Goal: Task Accomplishment & Management: Manage account settings

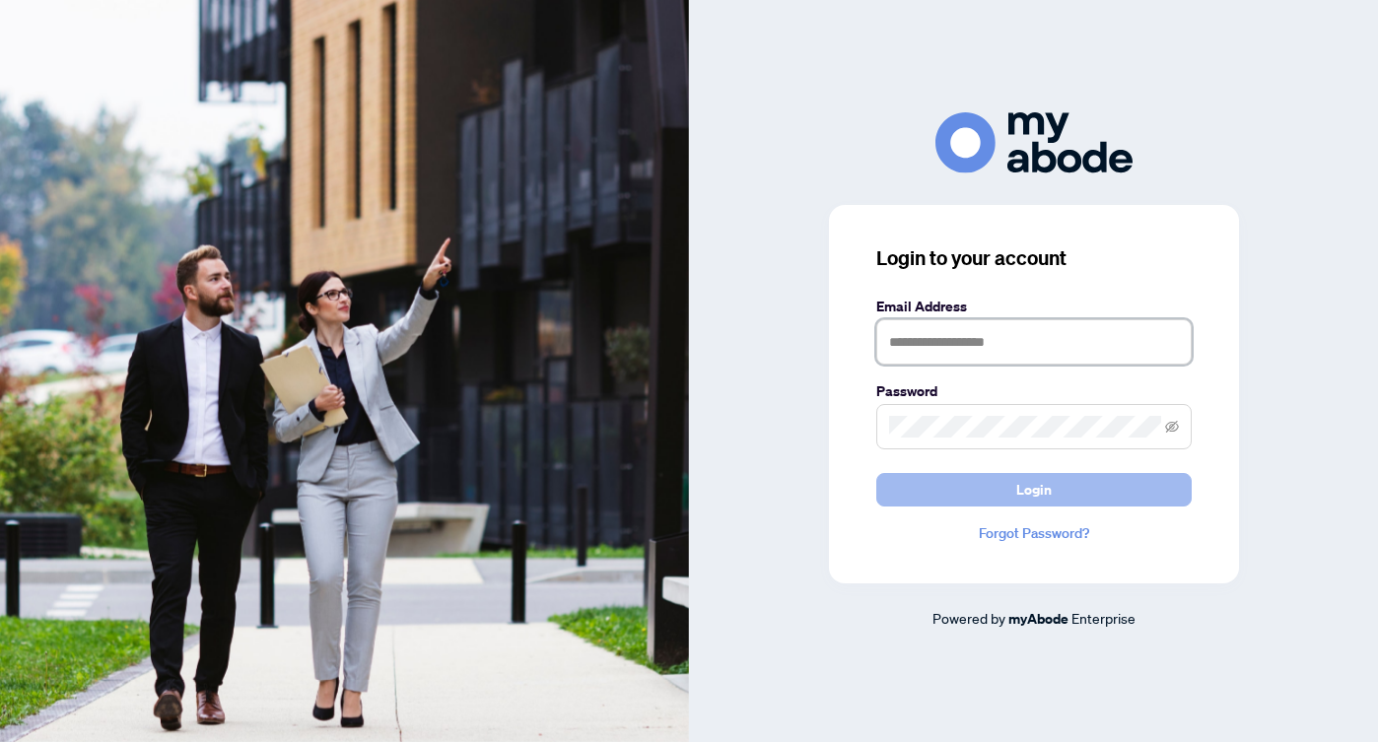
type input "**********"
click at [1036, 499] on span "Login" at bounding box center [1033, 490] width 35 height 32
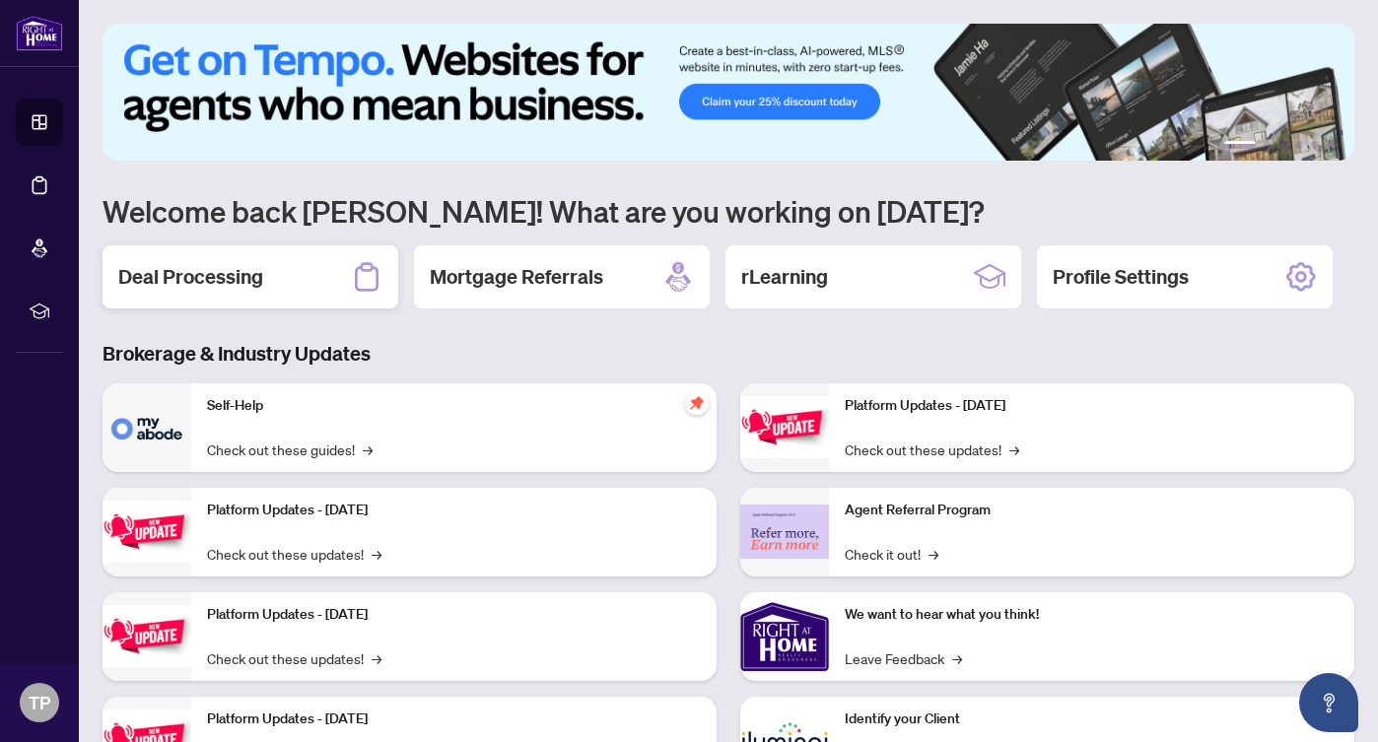
click at [211, 268] on h2 "Deal Processing" at bounding box center [190, 277] width 145 height 28
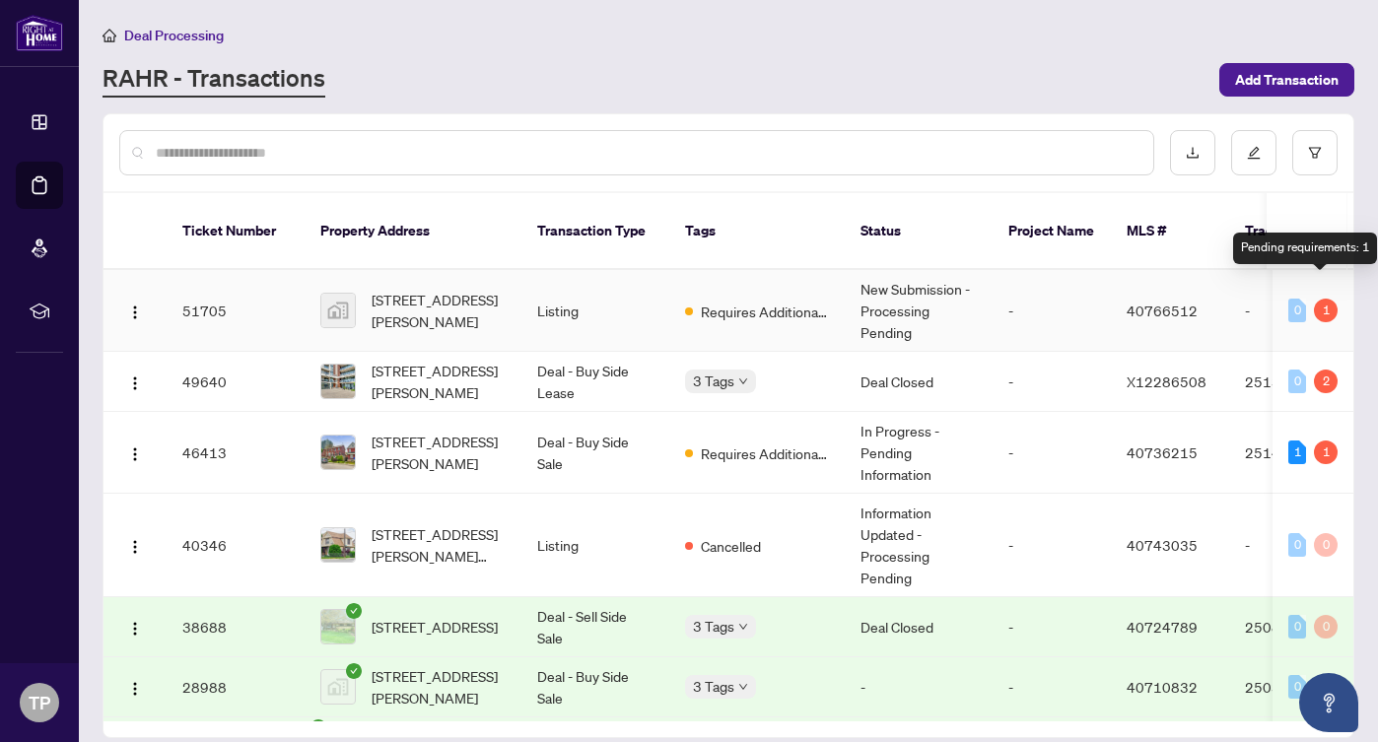
click at [1326, 299] on div "1" at bounding box center [1326, 311] width 24 height 24
click at [1321, 299] on div "1" at bounding box center [1326, 311] width 24 height 24
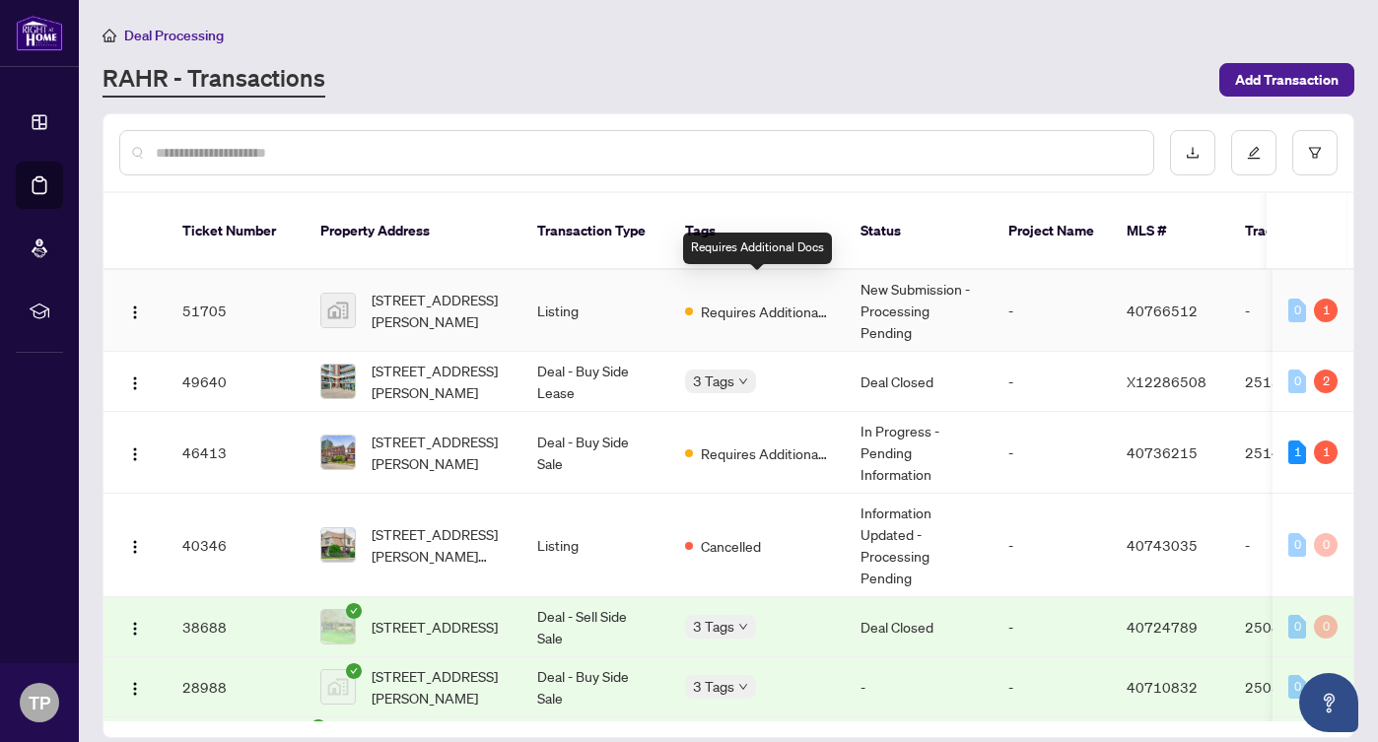
click at [760, 301] on span "Requires Additional Docs" at bounding box center [765, 312] width 128 height 22
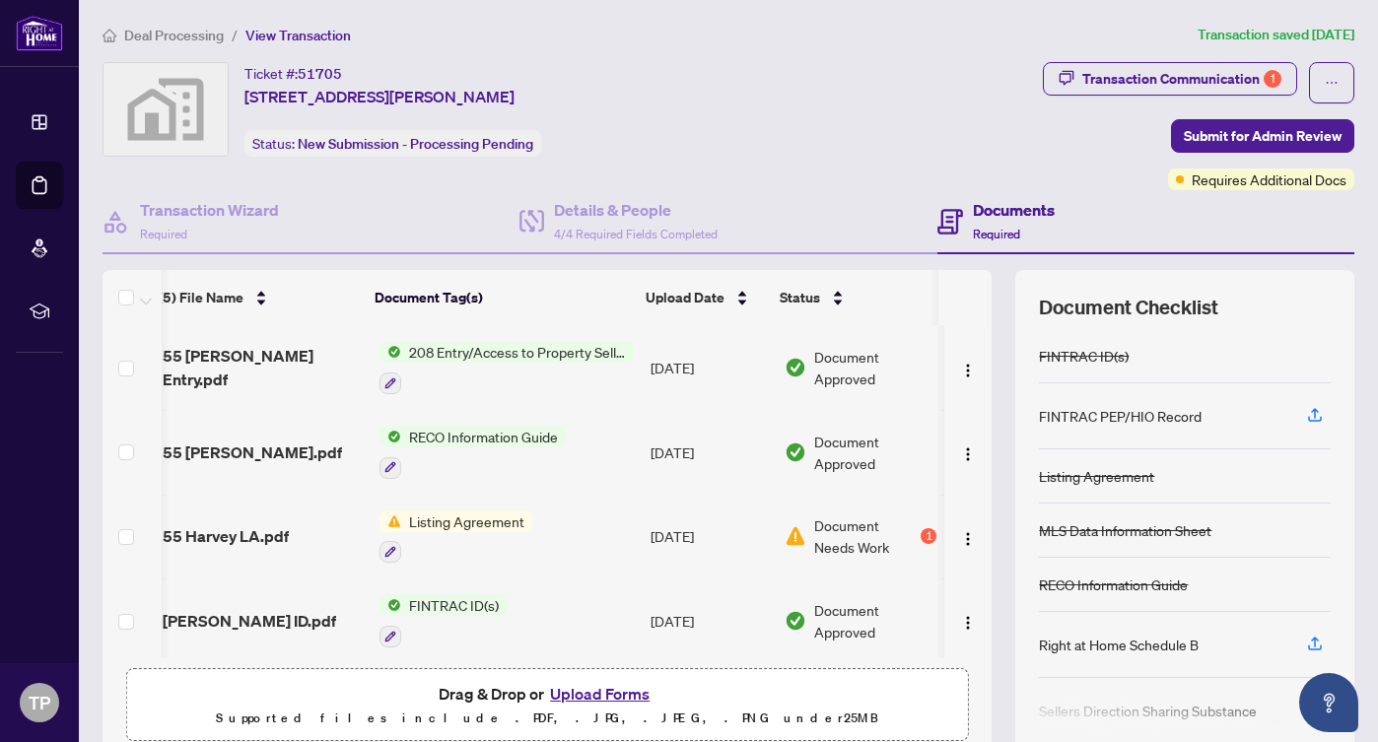
scroll to position [42, 12]
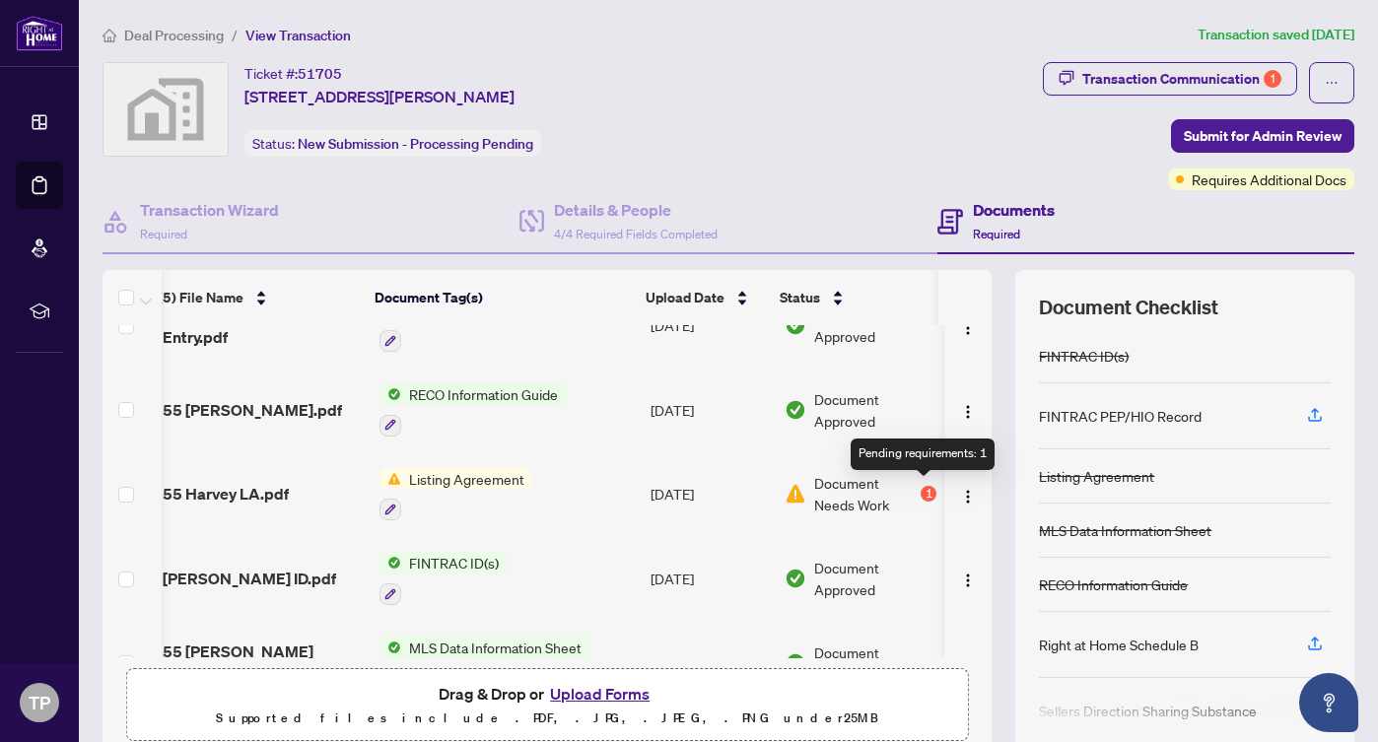
click at [926, 489] on div "1" at bounding box center [929, 494] width 16 height 16
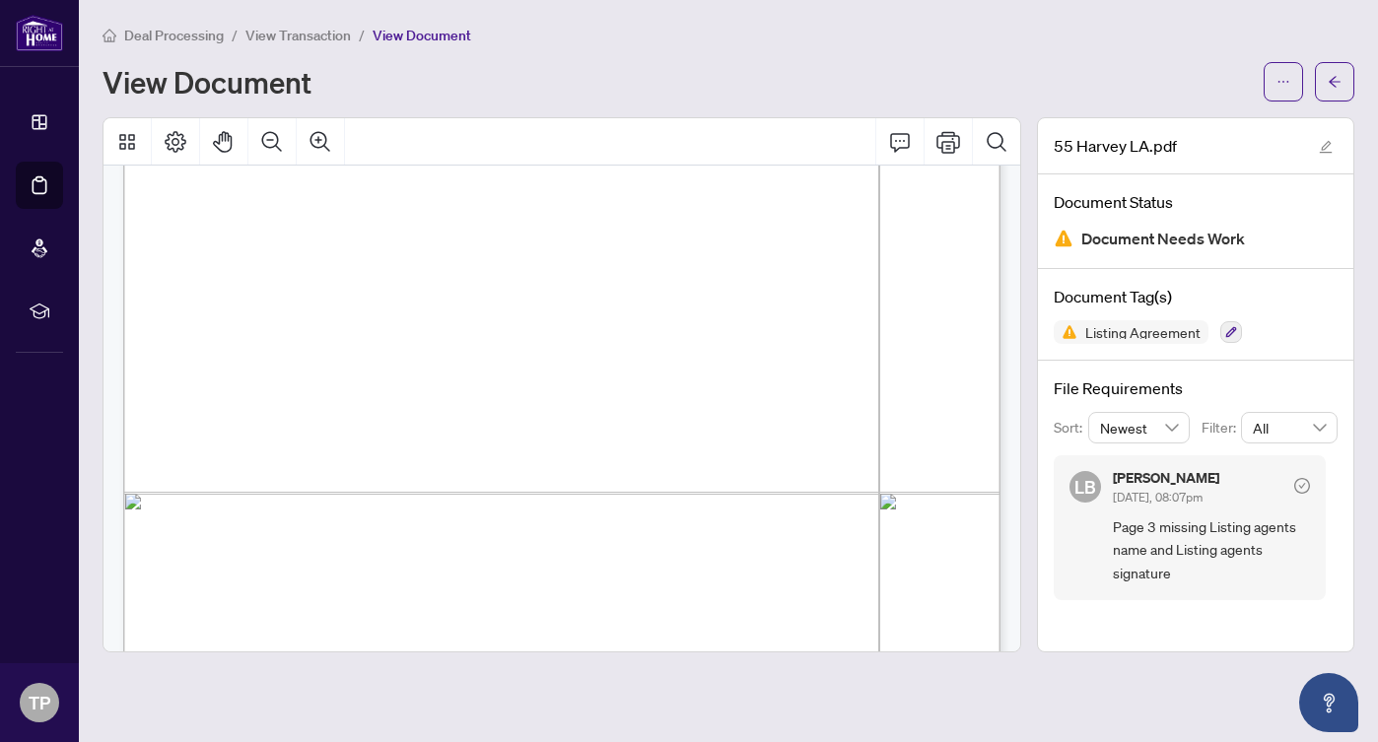
scroll to position [2782, 0]
click at [1338, 75] on icon "arrow-left" at bounding box center [1335, 82] width 14 height 14
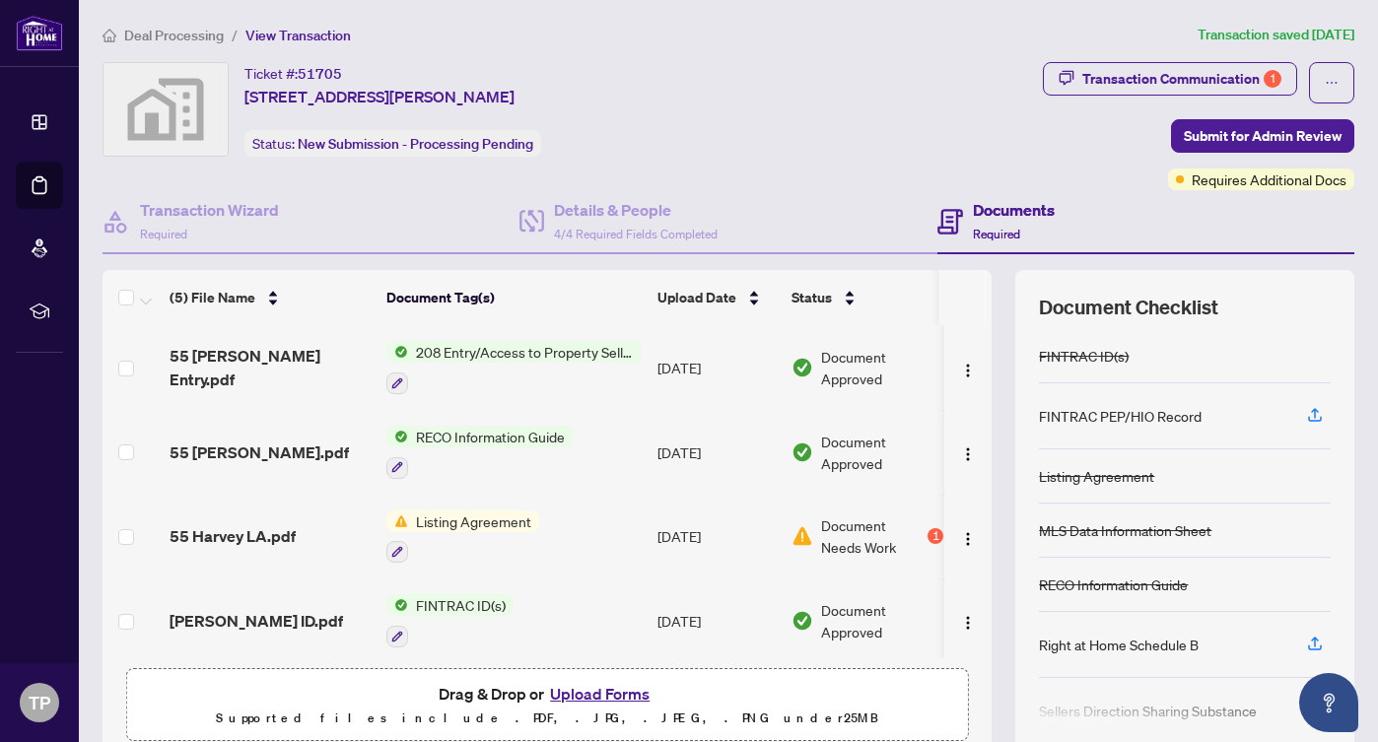
click at [831, 519] on span "Document Needs Work" at bounding box center [872, 536] width 103 height 43
click at [604, 691] on button "Upload Forms" at bounding box center [599, 694] width 111 height 26
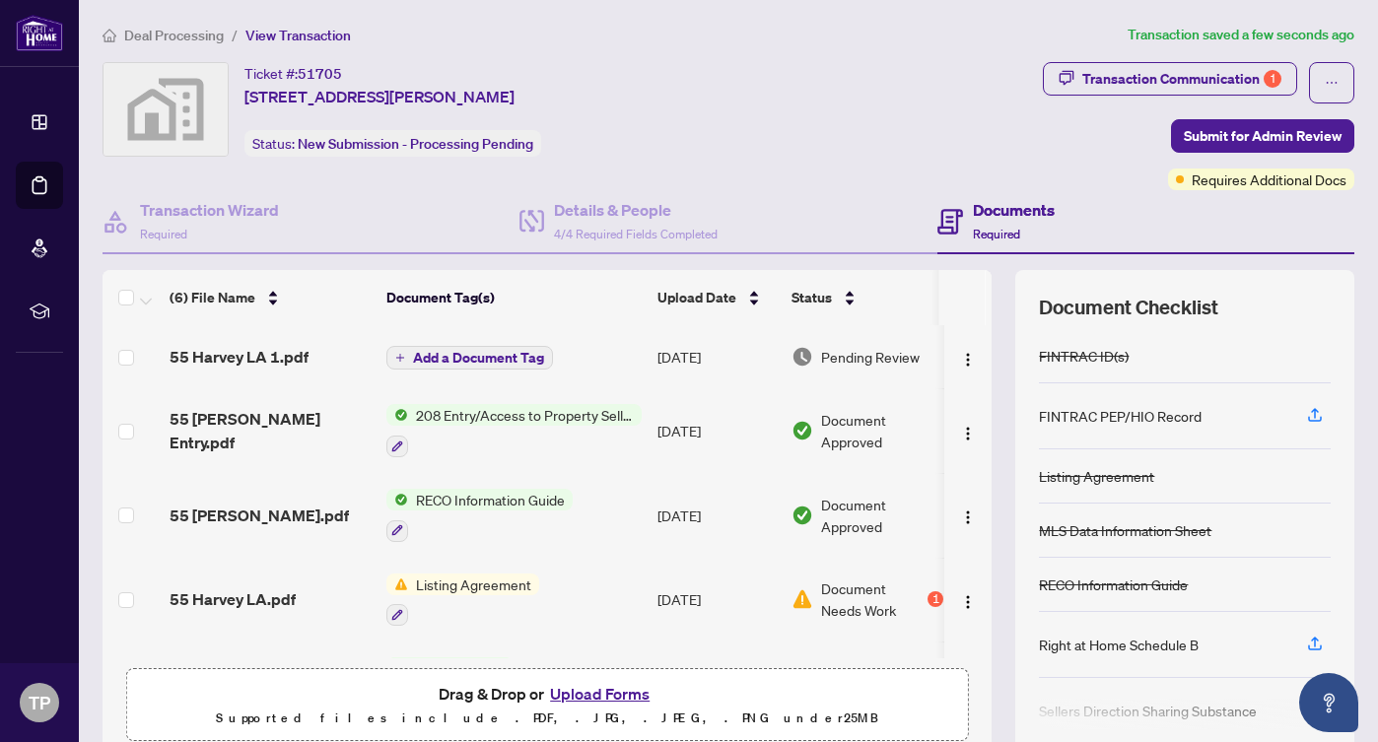
click at [450, 360] on span "Add a Document Tag" at bounding box center [478, 358] width 131 height 14
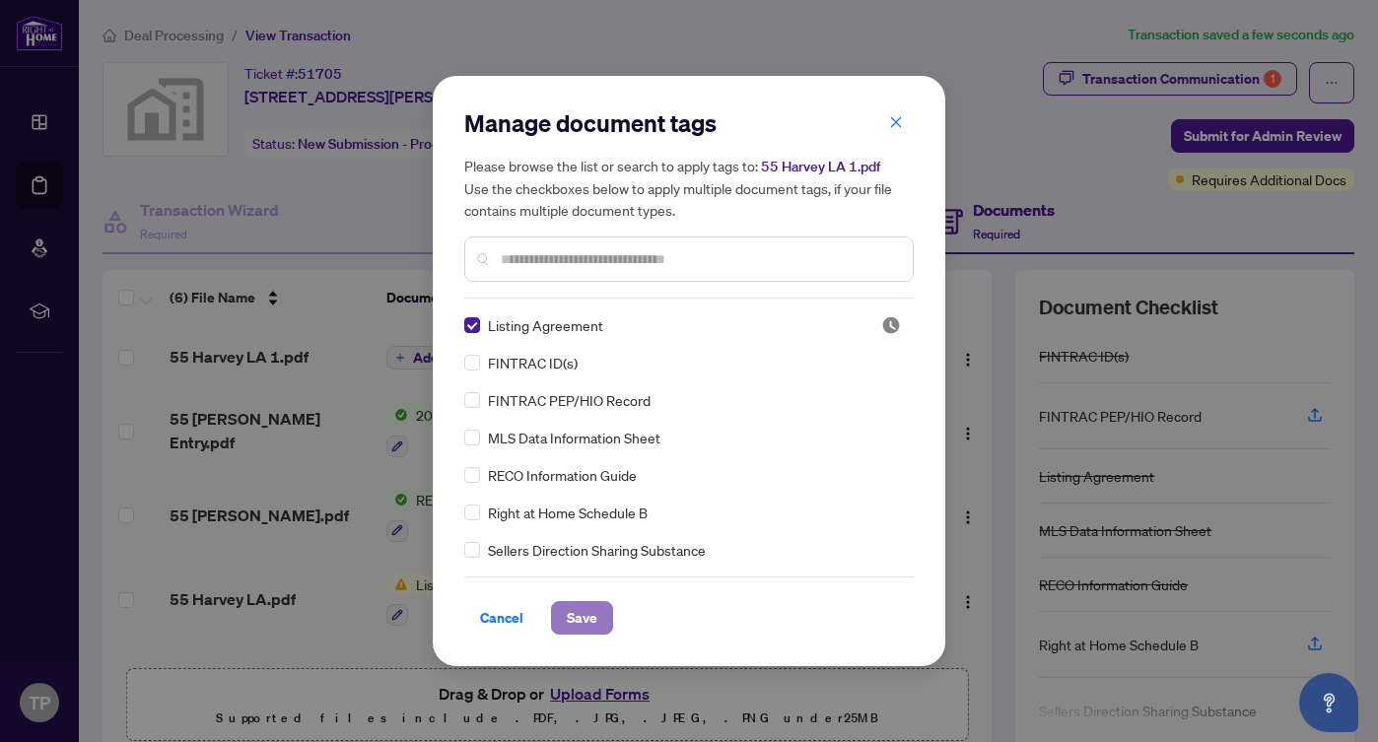
click at [565, 613] on button "Save" at bounding box center [582, 618] width 62 height 34
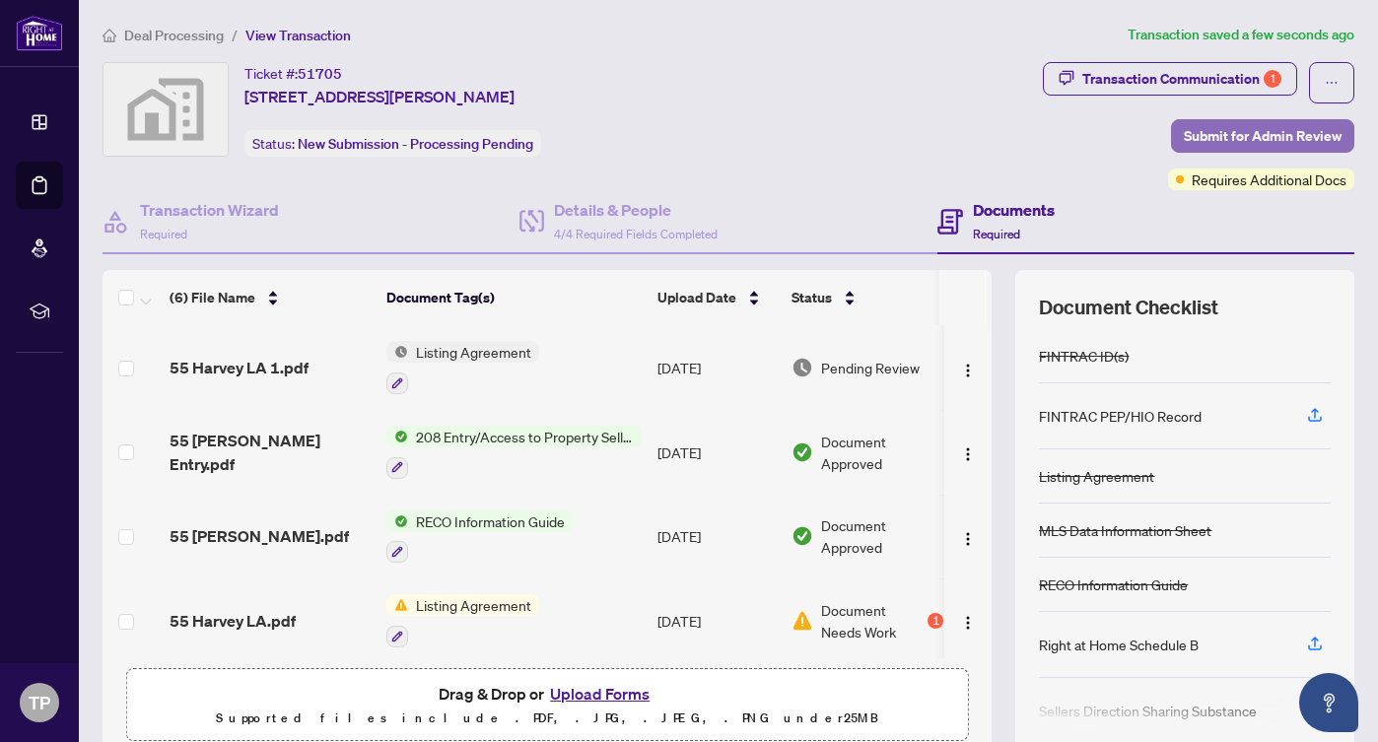
click at [1278, 122] on span "Submit for Admin Review" at bounding box center [1263, 136] width 158 height 32
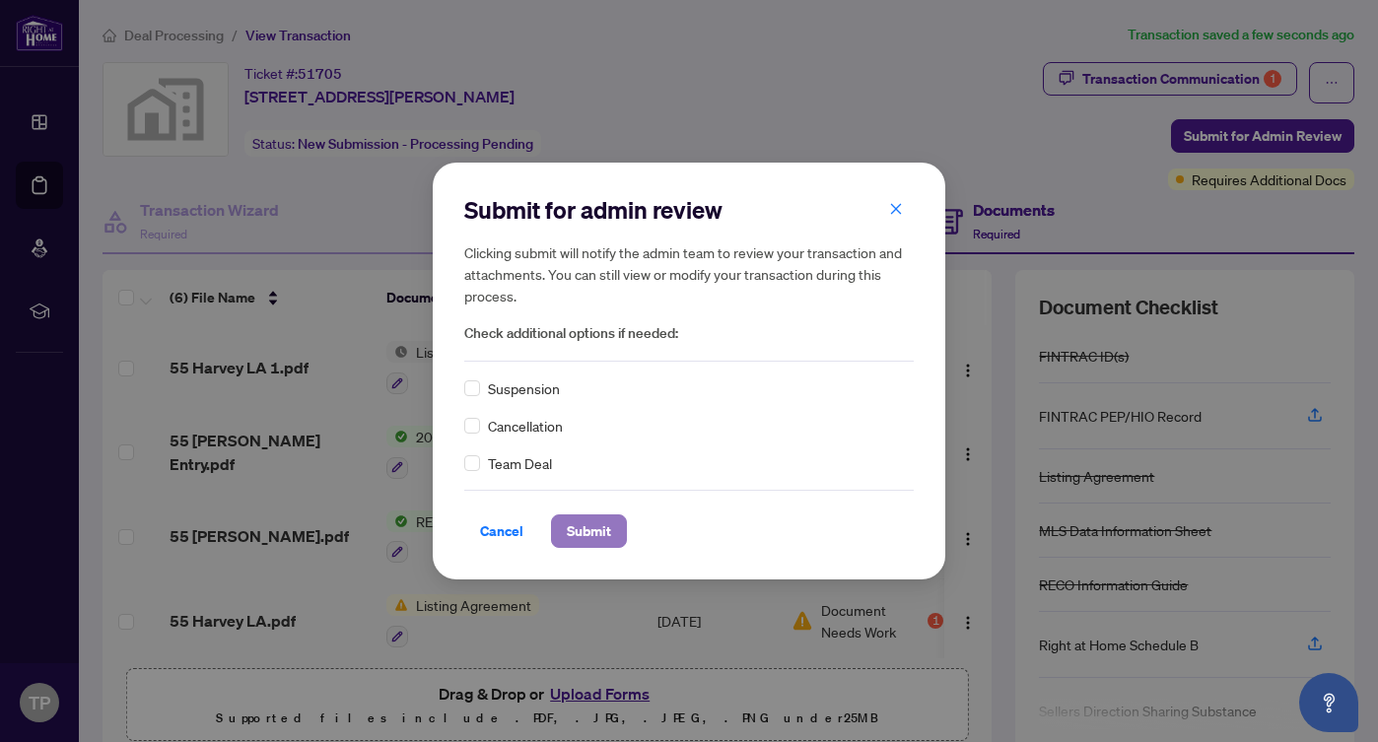
click at [602, 518] on span "Submit" at bounding box center [589, 532] width 44 height 32
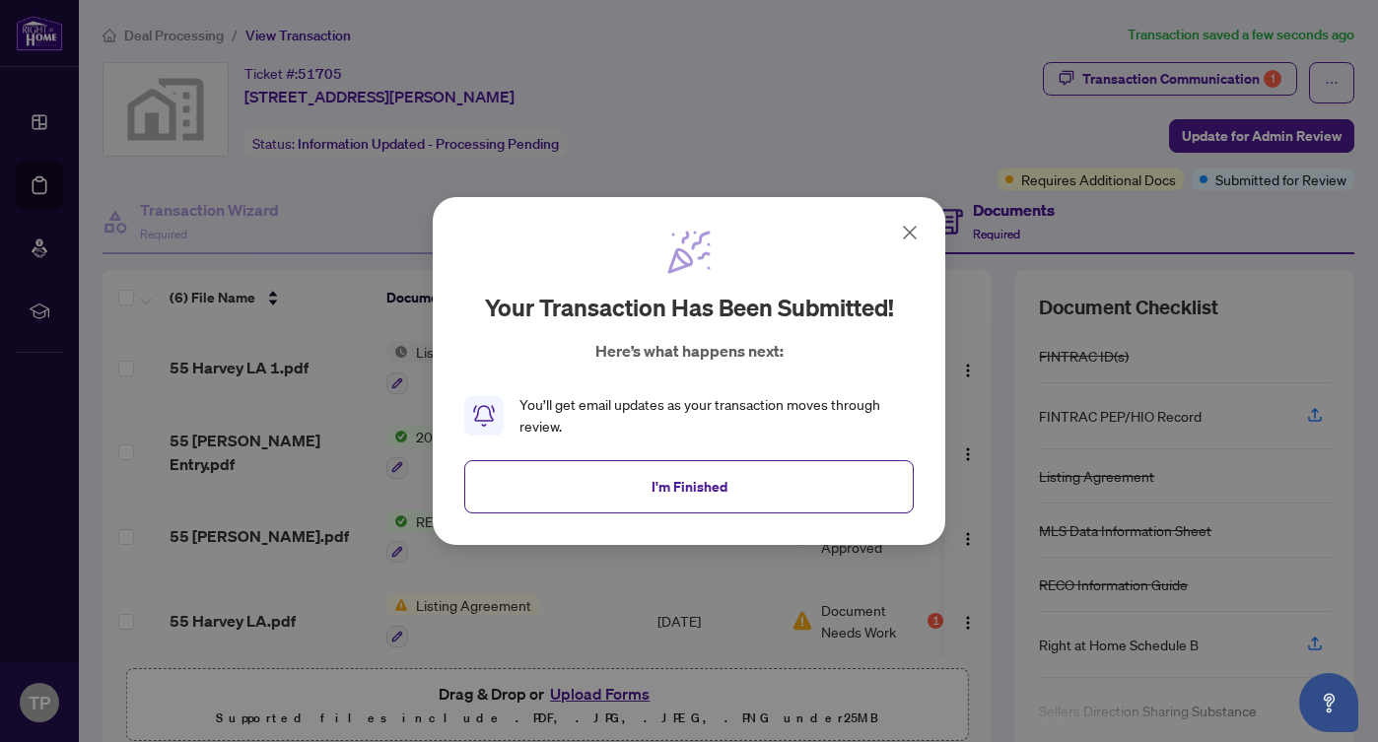
click at [914, 225] on icon at bounding box center [910, 233] width 24 height 24
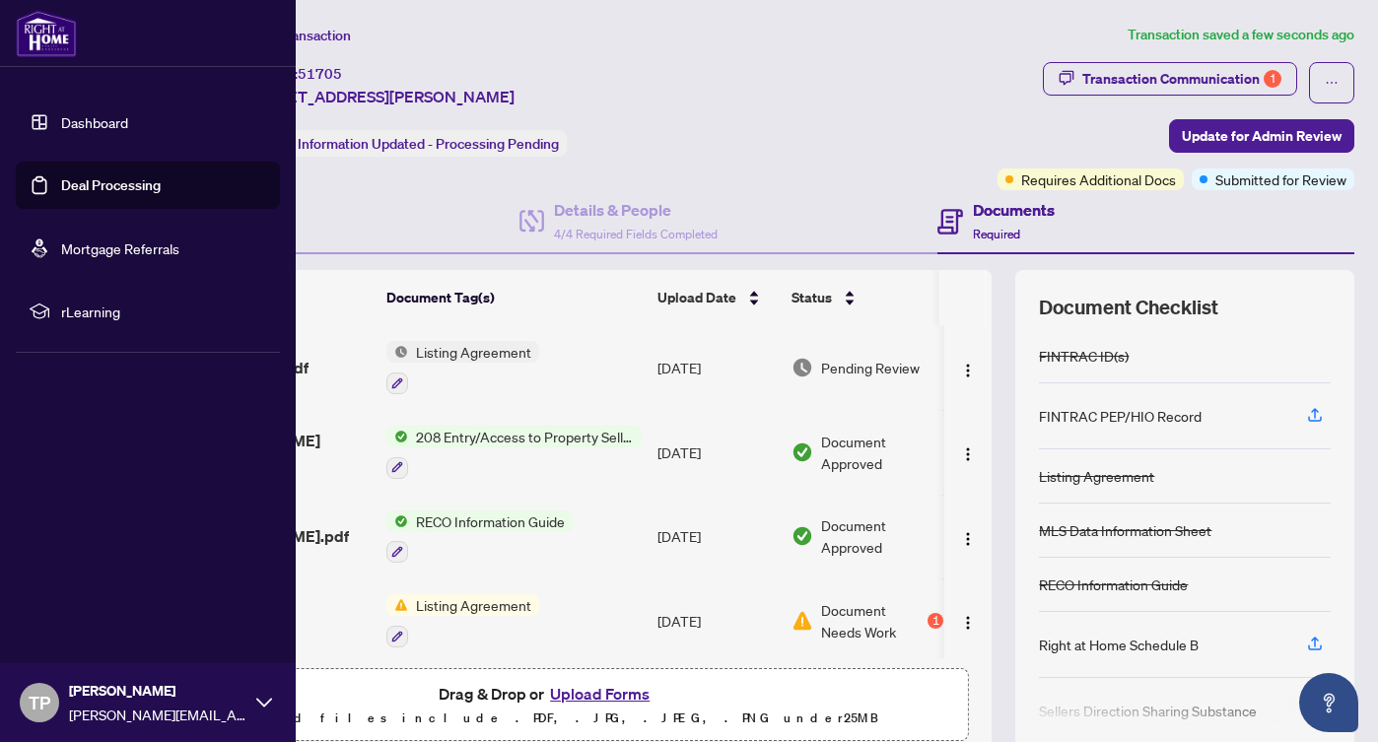
click at [70, 121] on link "Dashboard" at bounding box center [94, 122] width 67 height 18
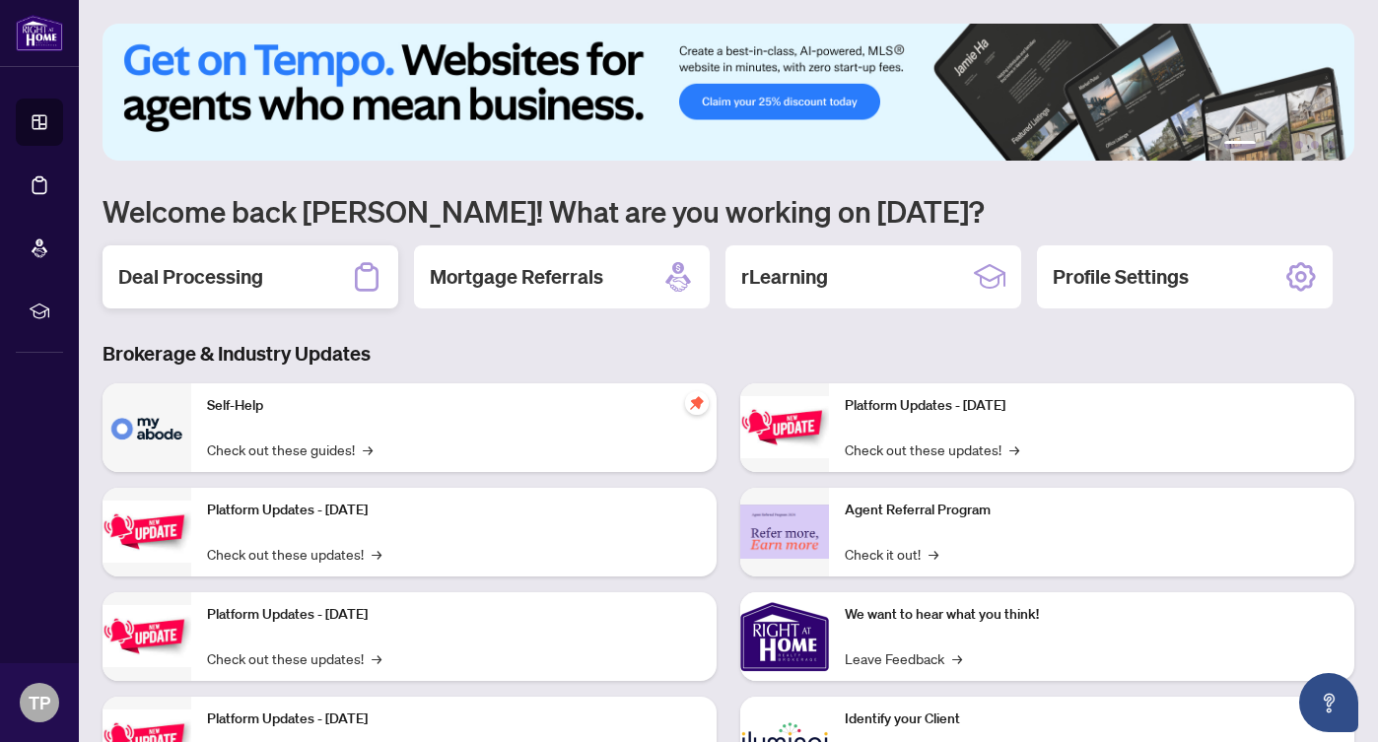
click at [214, 271] on h2 "Deal Processing" at bounding box center [190, 277] width 145 height 28
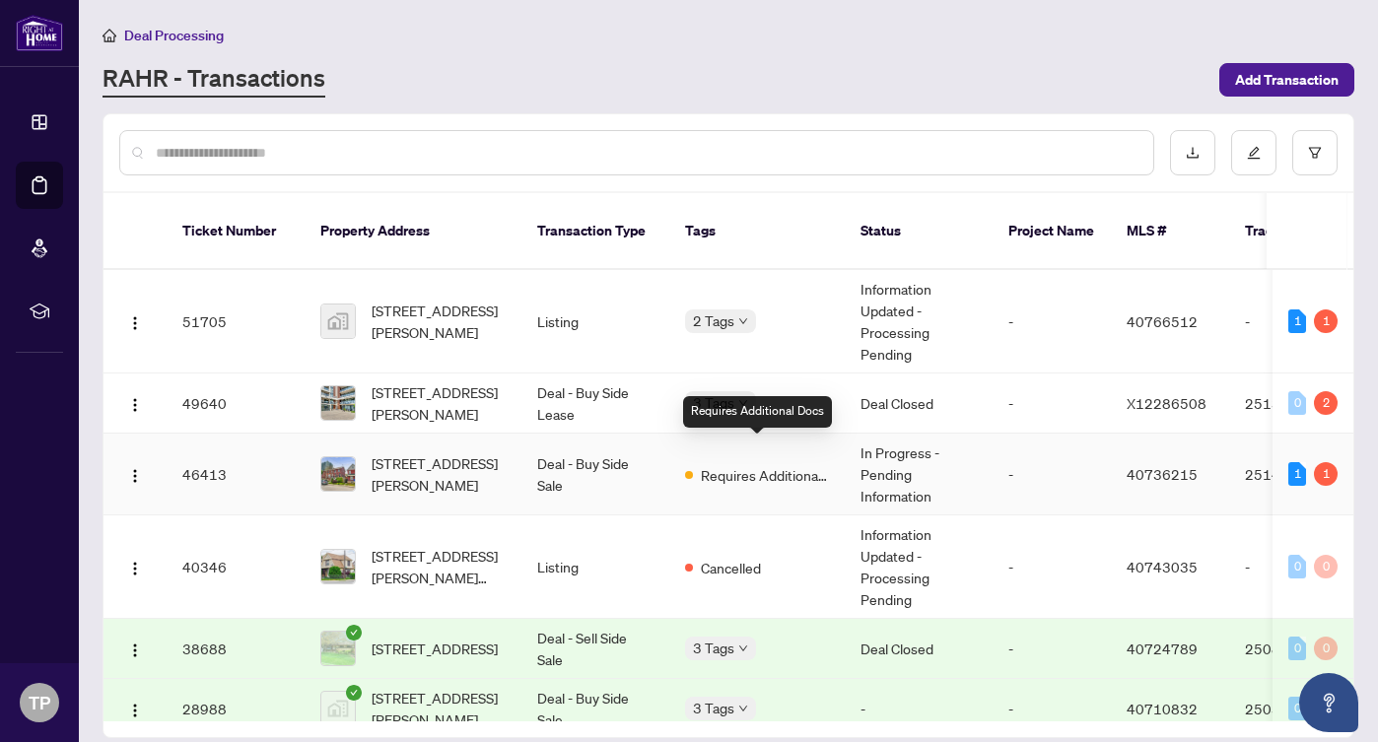
click at [792, 464] on span "Requires Additional Docs" at bounding box center [765, 475] width 128 height 22
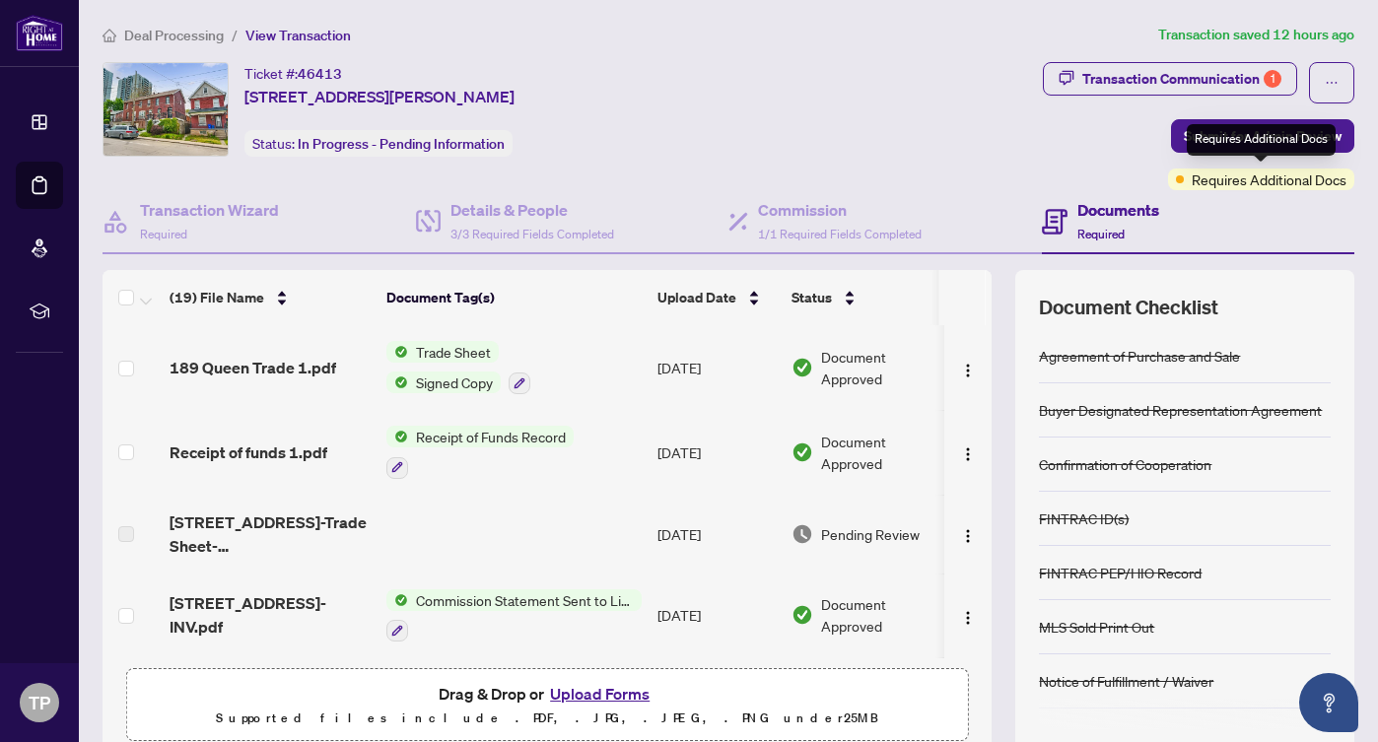
click at [1261, 177] on span "Requires Additional Docs" at bounding box center [1269, 180] width 155 height 22
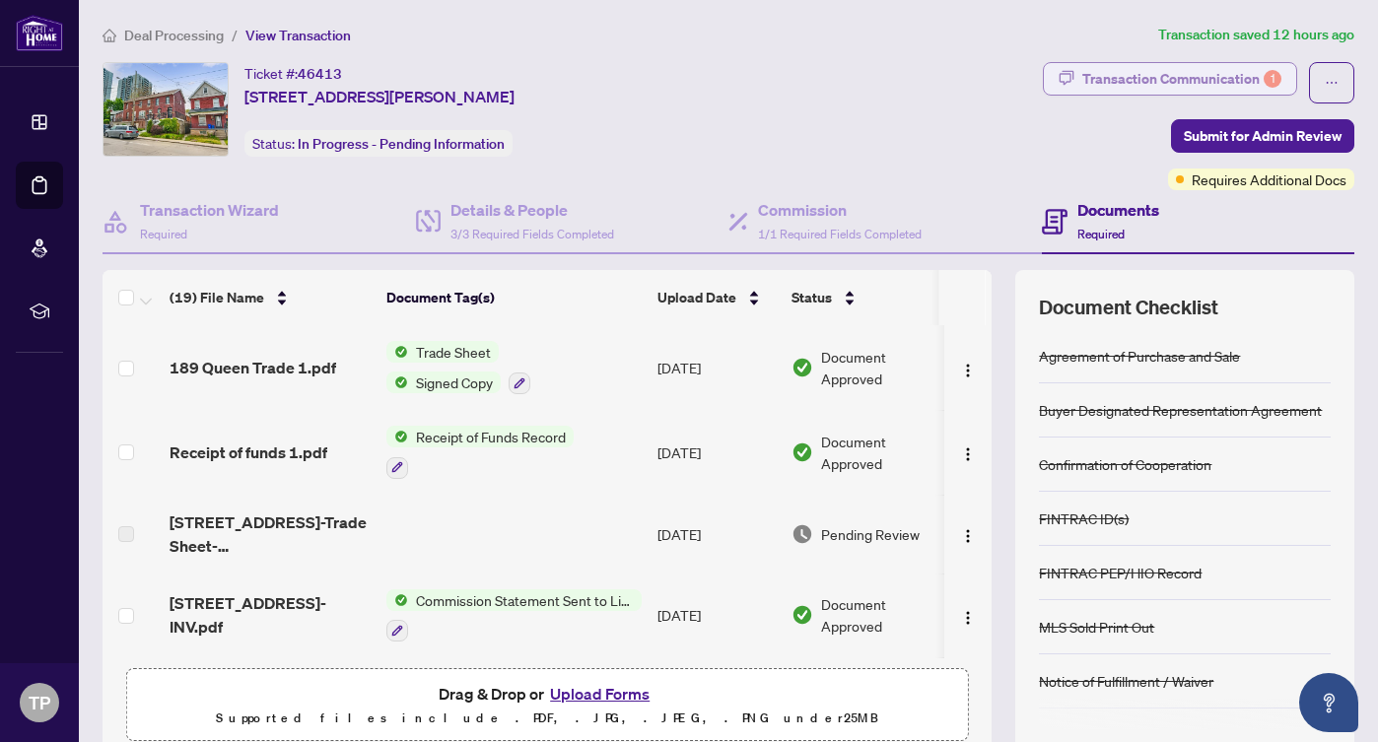
click at [1114, 73] on div "Transaction Communication 1" at bounding box center [1181, 79] width 199 height 32
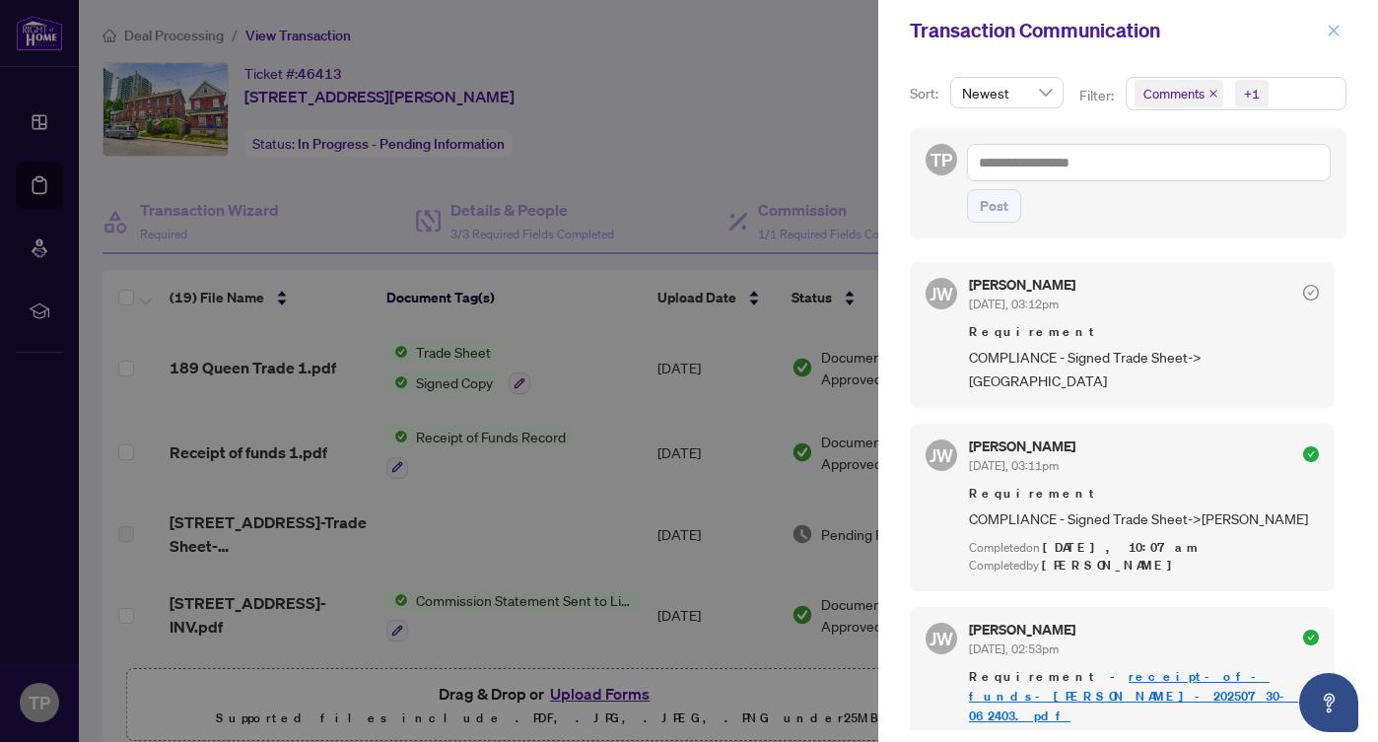
click at [1338, 35] on icon "close" at bounding box center [1334, 31] width 14 height 14
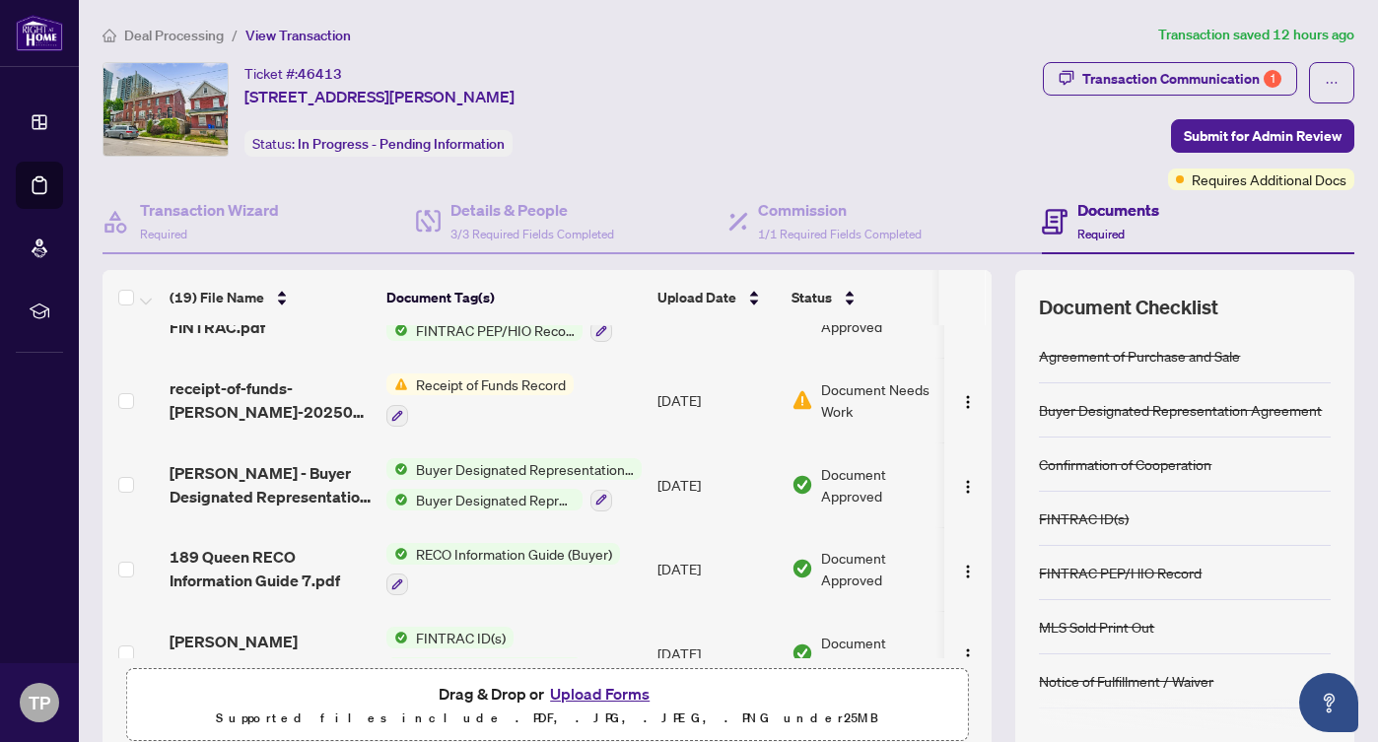
scroll to position [979, 0]
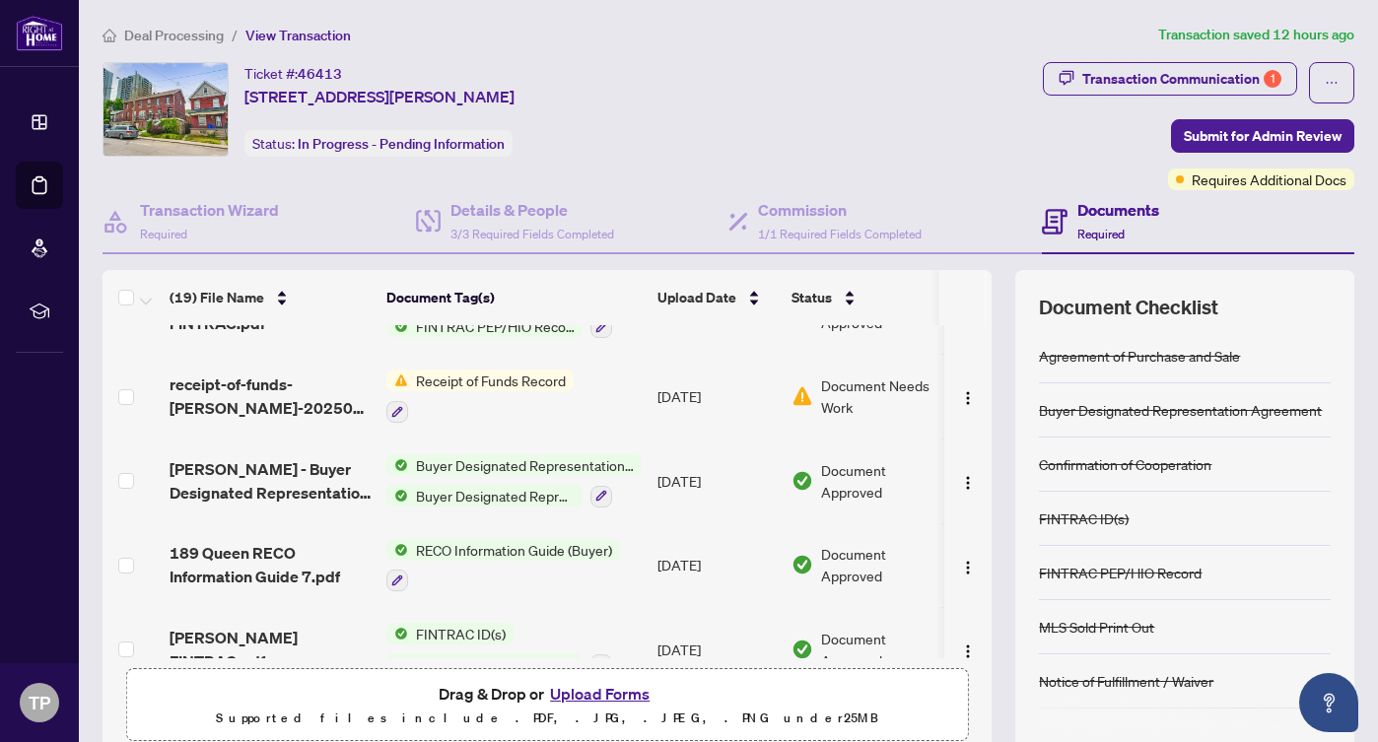
click at [470, 370] on span "Receipt of Funds Record" at bounding box center [491, 381] width 166 height 22
click at [485, 471] on span "Receipt of Funds Record" at bounding box center [476, 466] width 166 height 22
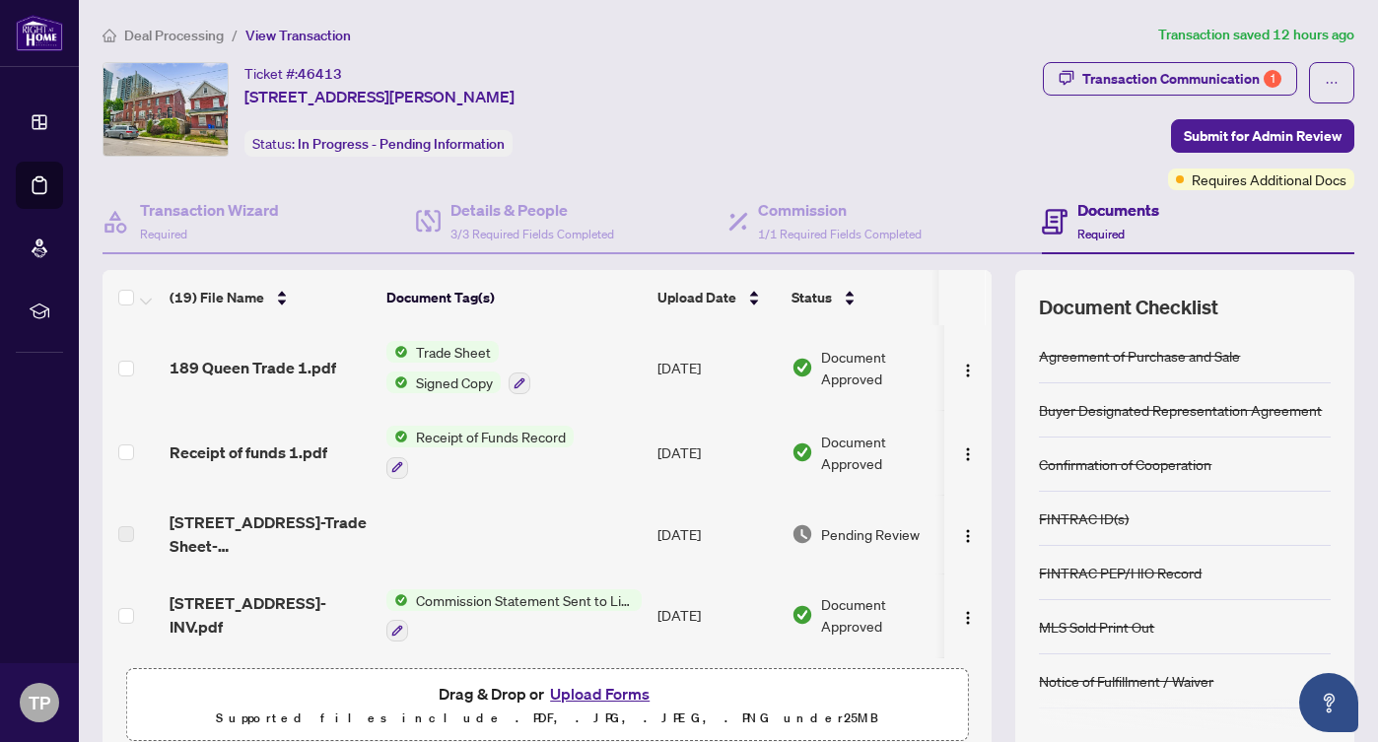
click at [498, 440] on span "Receipt of Funds Record" at bounding box center [491, 437] width 166 height 22
click at [398, 461] on icon "button" at bounding box center [397, 467] width 12 height 12
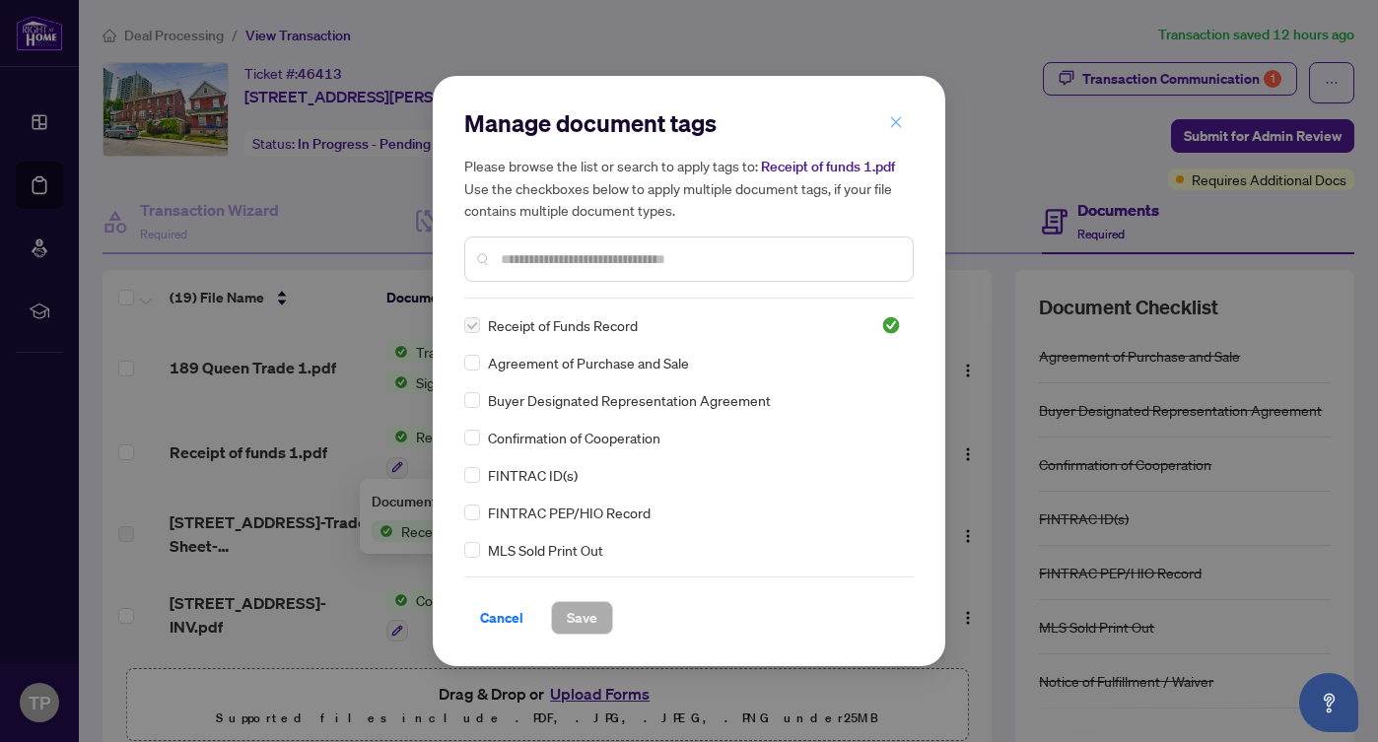
click at [896, 118] on icon "close" at bounding box center [896, 122] width 14 height 14
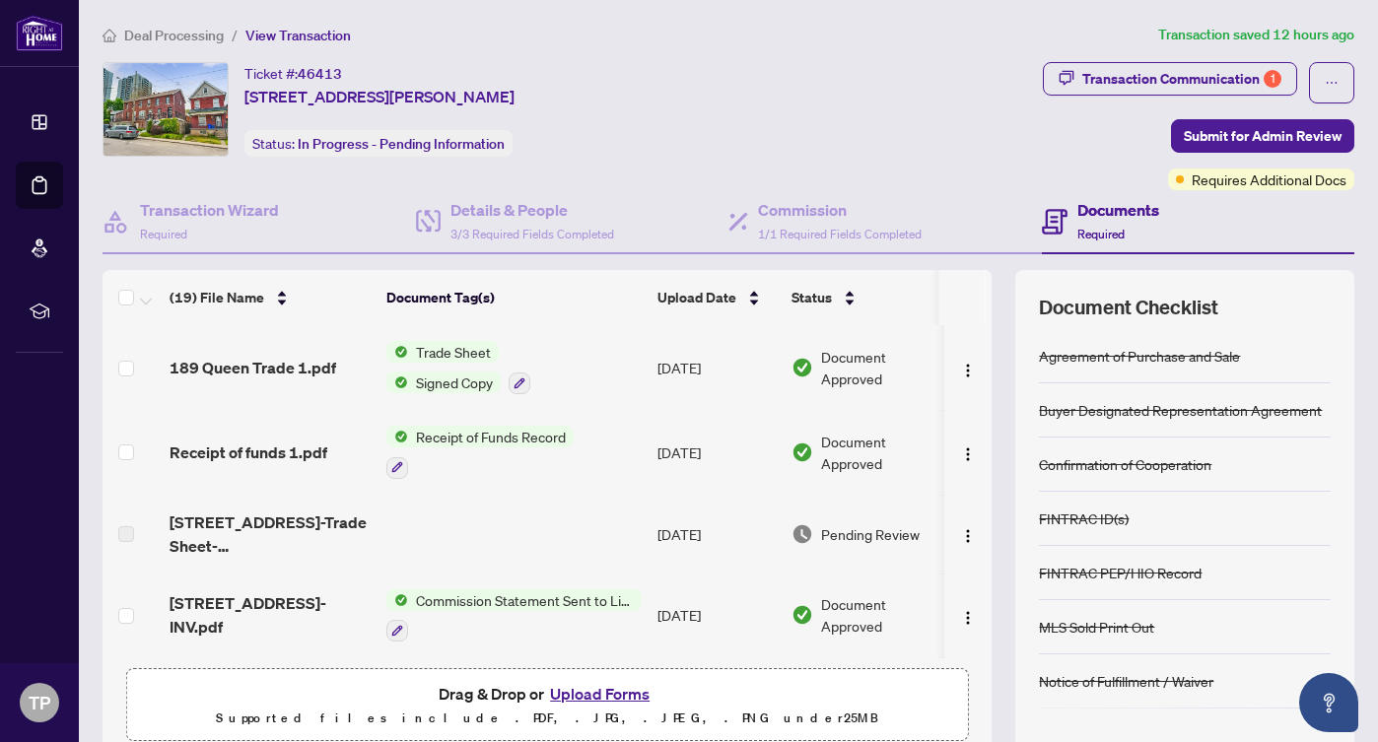
click at [456, 433] on span "Receipt of Funds Record" at bounding box center [491, 437] width 166 height 22
click at [455, 528] on span "Receipt of Funds Record" at bounding box center [476, 532] width 166 height 22
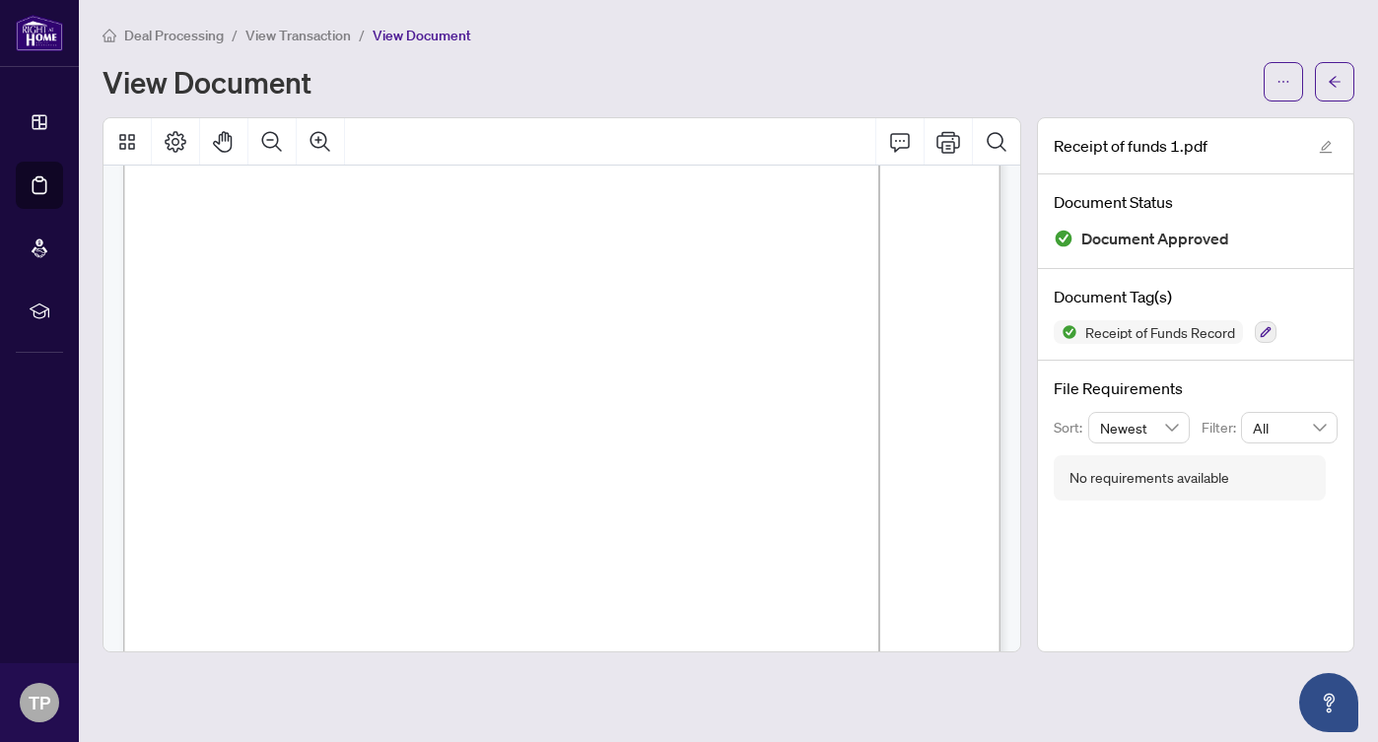
scroll to position [1303, 0]
